Goal: Find specific page/section: Find specific page/section

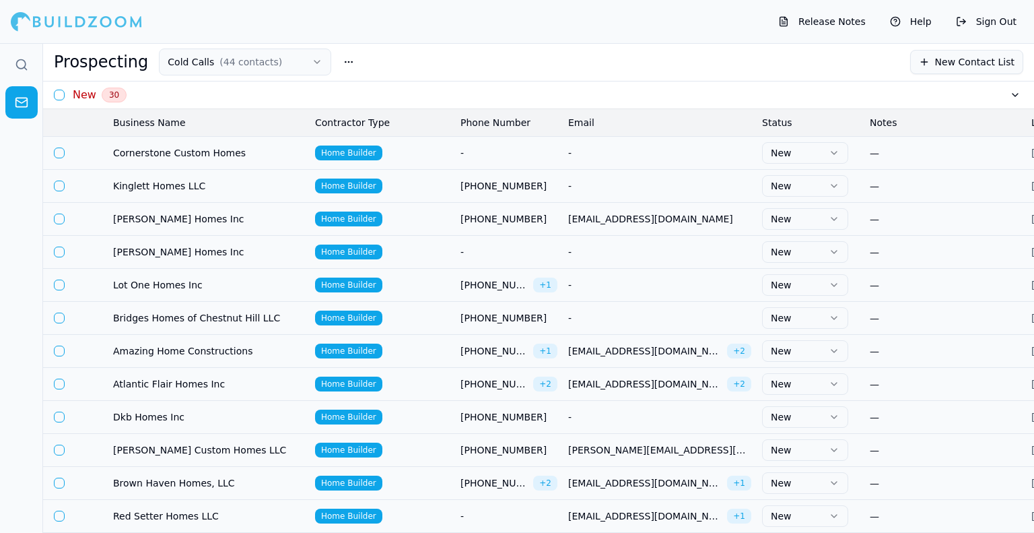
click at [172, 65] on html "Release Notes Help Sign Out Prospecting Cold Calls ( 44 contacts ) New Contact …" at bounding box center [517, 266] width 1034 height 533
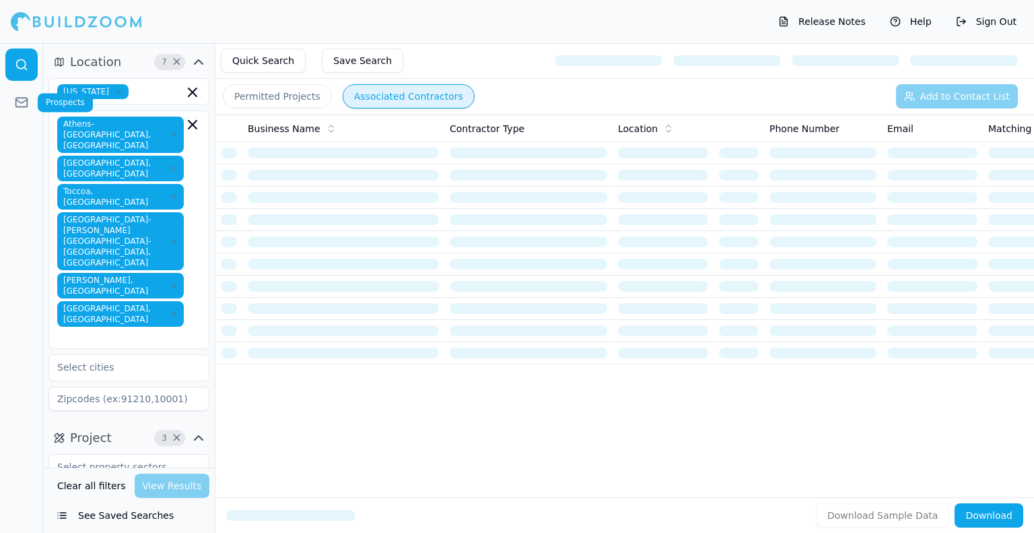
click at [15, 102] on icon at bounding box center [21, 102] width 13 height 13
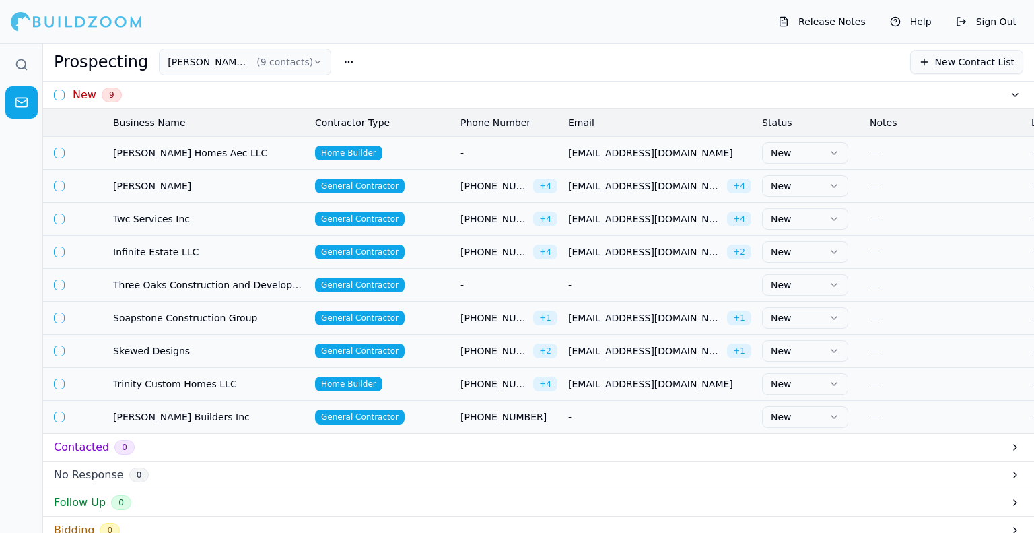
click at [213, 59] on button "David Cold Calls ( 9 contacts )" at bounding box center [245, 61] width 172 height 27
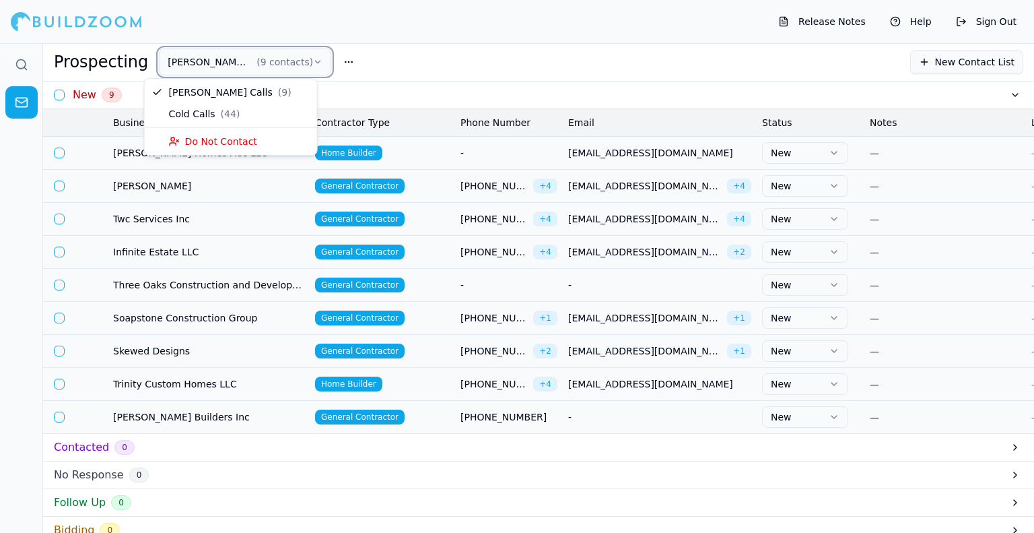
click at [215, 58] on button "David Cold Calls ( 9 contacts )" at bounding box center [245, 61] width 172 height 27
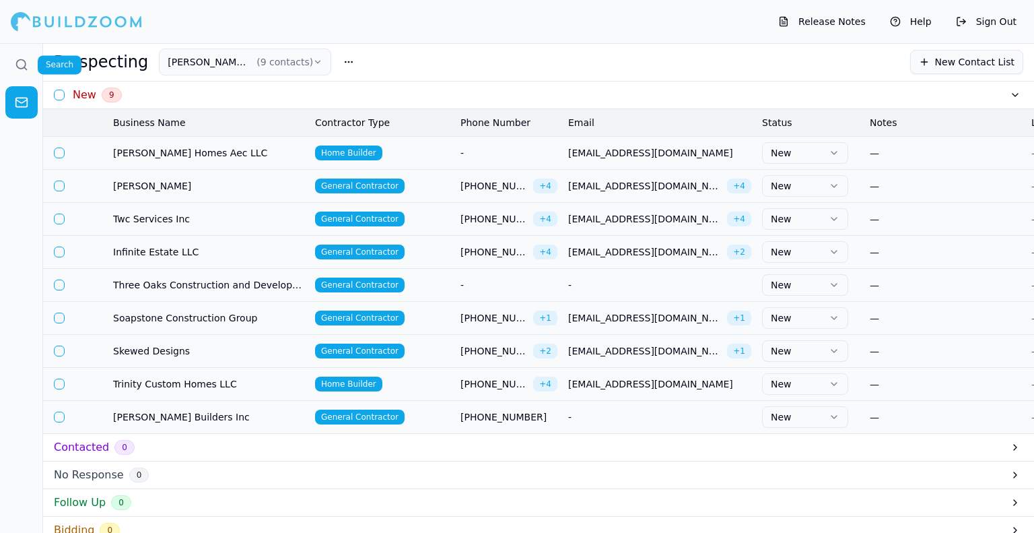
click at [20, 67] on icon at bounding box center [21, 64] width 13 height 13
